Goal: Check status: Check status

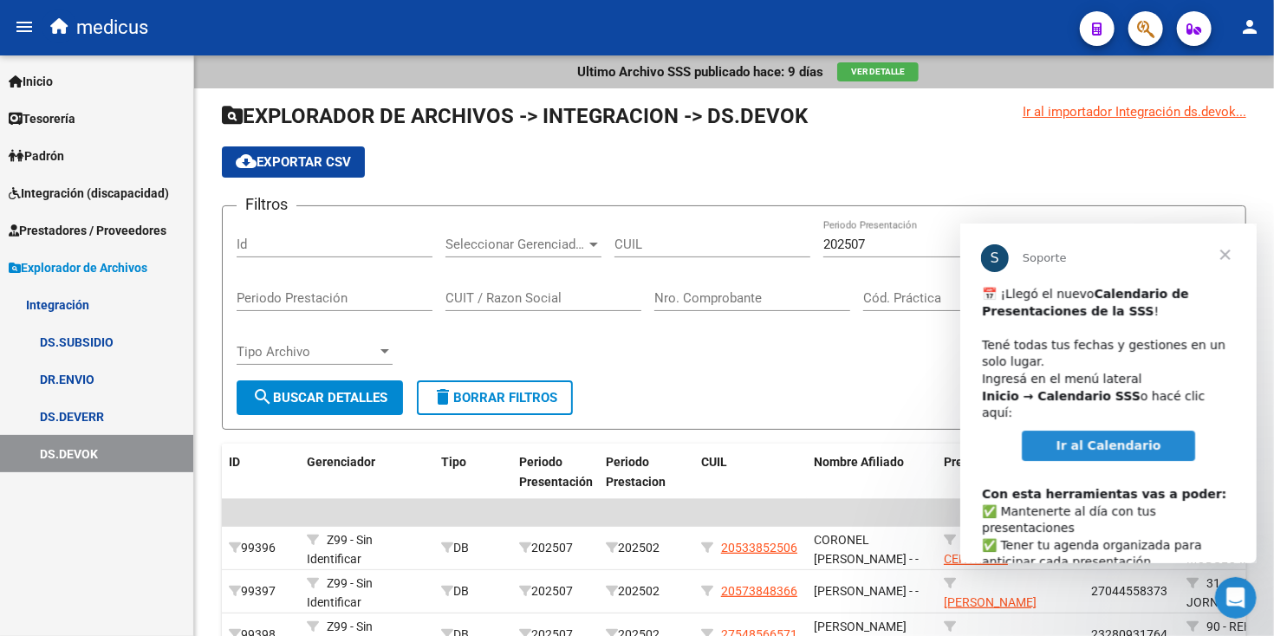
click at [1239, 251] on span "Cerrar" at bounding box center [1224, 254] width 62 height 62
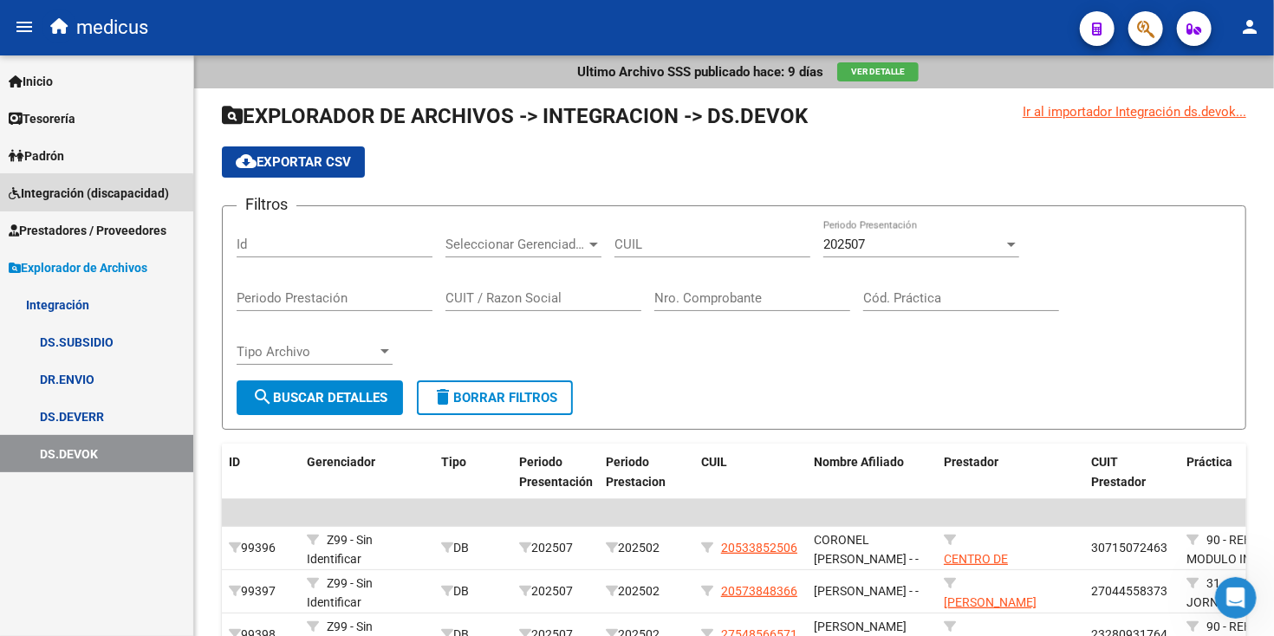
click at [57, 195] on span "Integración (discapacidad)" at bounding box center [89, 193] width 160 height 19
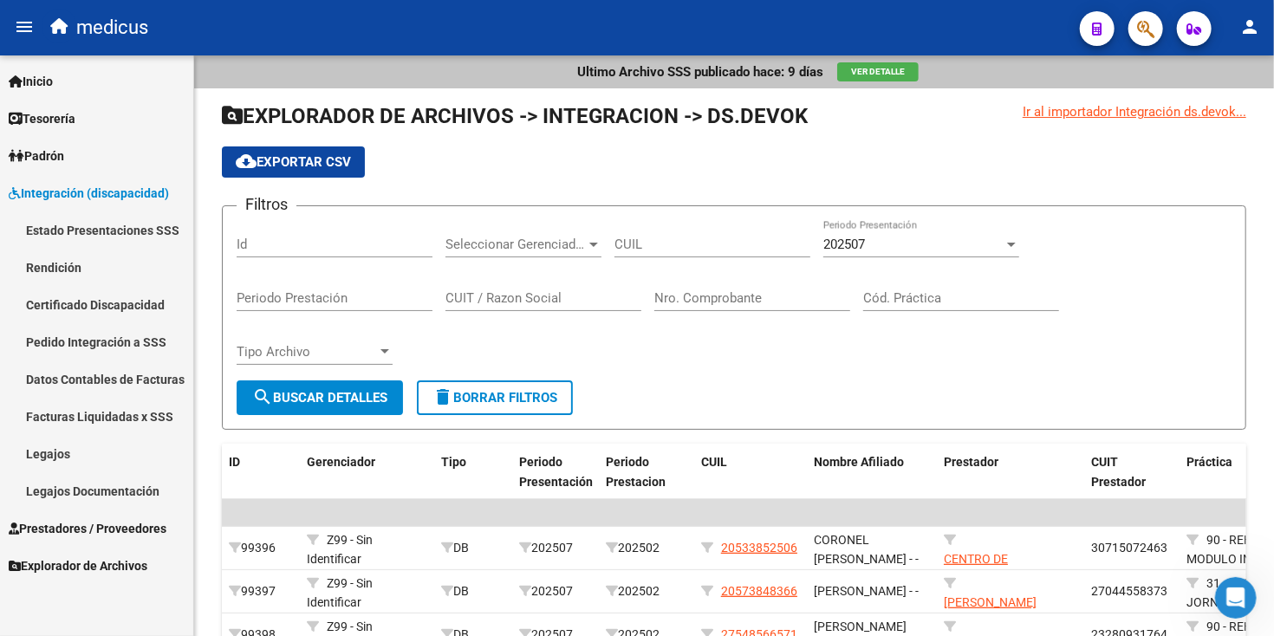
click at [66, 226] on link "Estado Presentaciones SSS" at bounding box center [96, 229] width 193 height 37
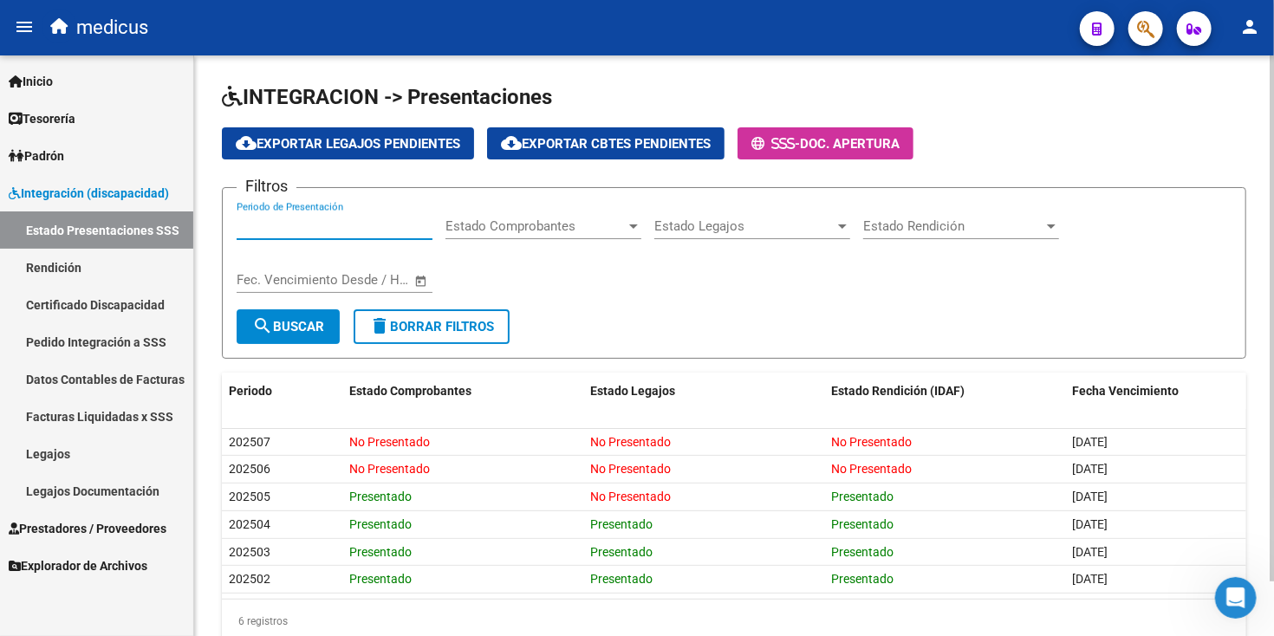
click at [290, 230] on input "Periodo de Presentación" at bounding box center [335, 226] width 196 height 16
type input "202506"
click at [295, 323] on span "search Buscar" at bounding box center [288, 327] width 72 height 16
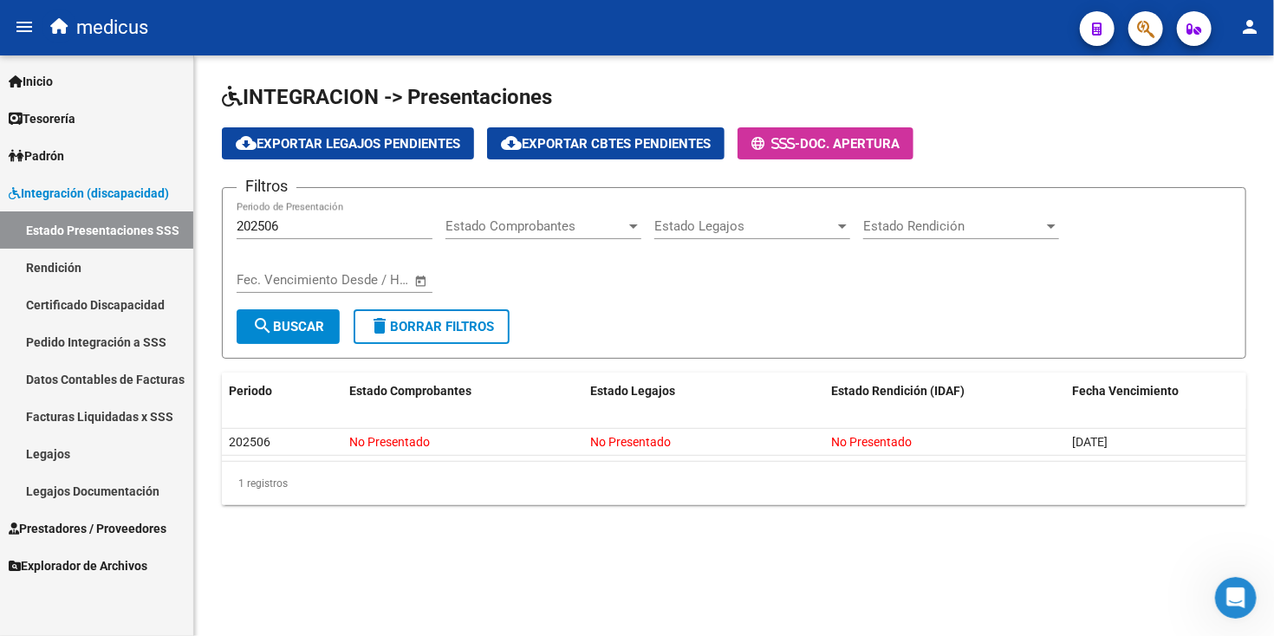
click at [39, 268] on link "Rendición" at bounding box center [96, 267] width 193 height 37
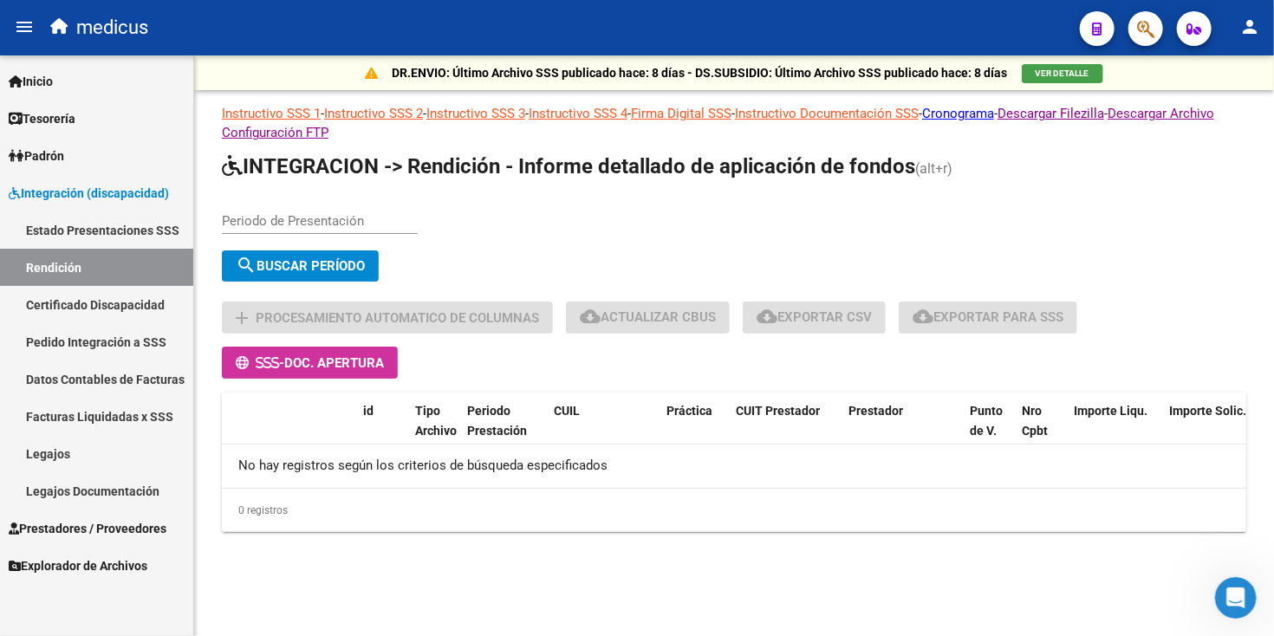
click at [239, 213] on input "Periodo de Presentación" at bounding box center [320, 221] width 196 height 16
